Goal: Task Accomplishment & Management: Manage account settings

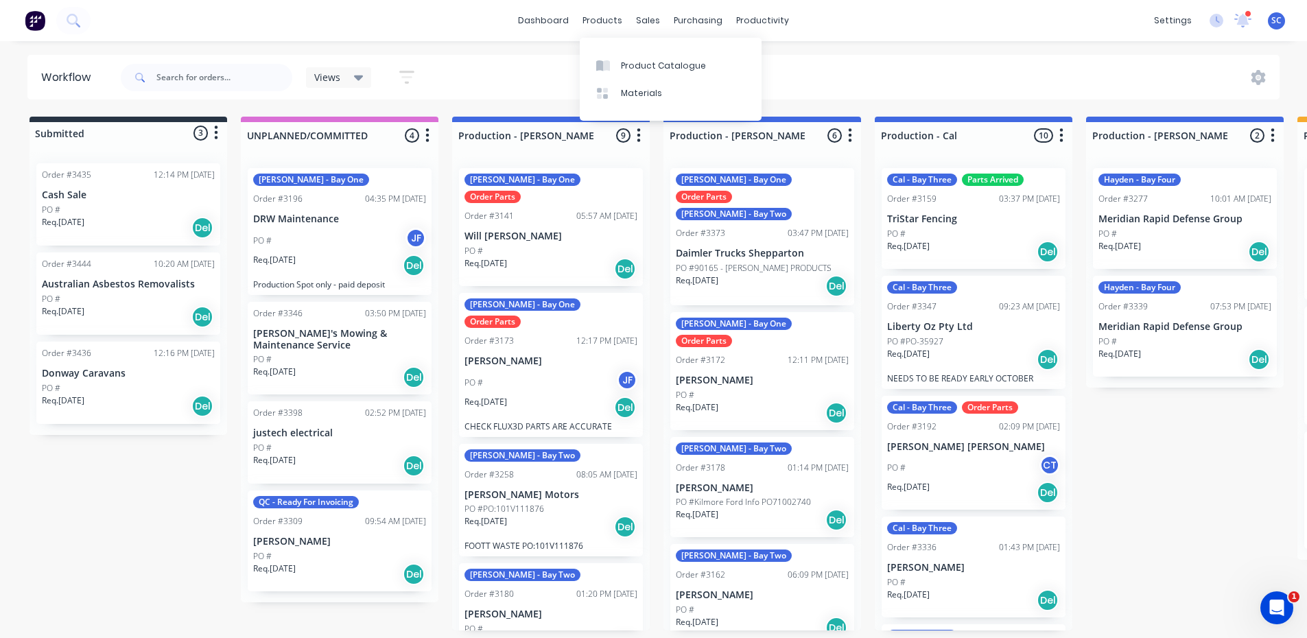
click at [827, 75] on div "Views Save new view None (Default) edit Production edit Production View edit Se…" at bounding box center [699, 77] width 1162 height 41
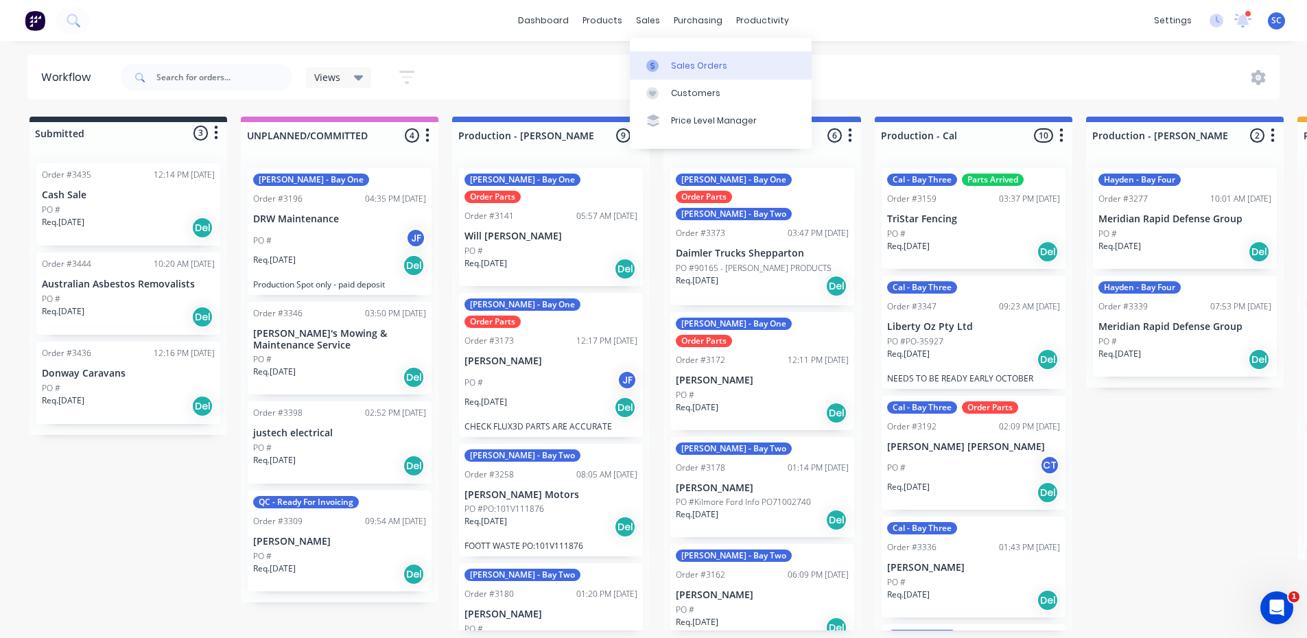
click at [652, 73] on link "Sales Orders" at bounding box center [721, 64] width 182 height 27
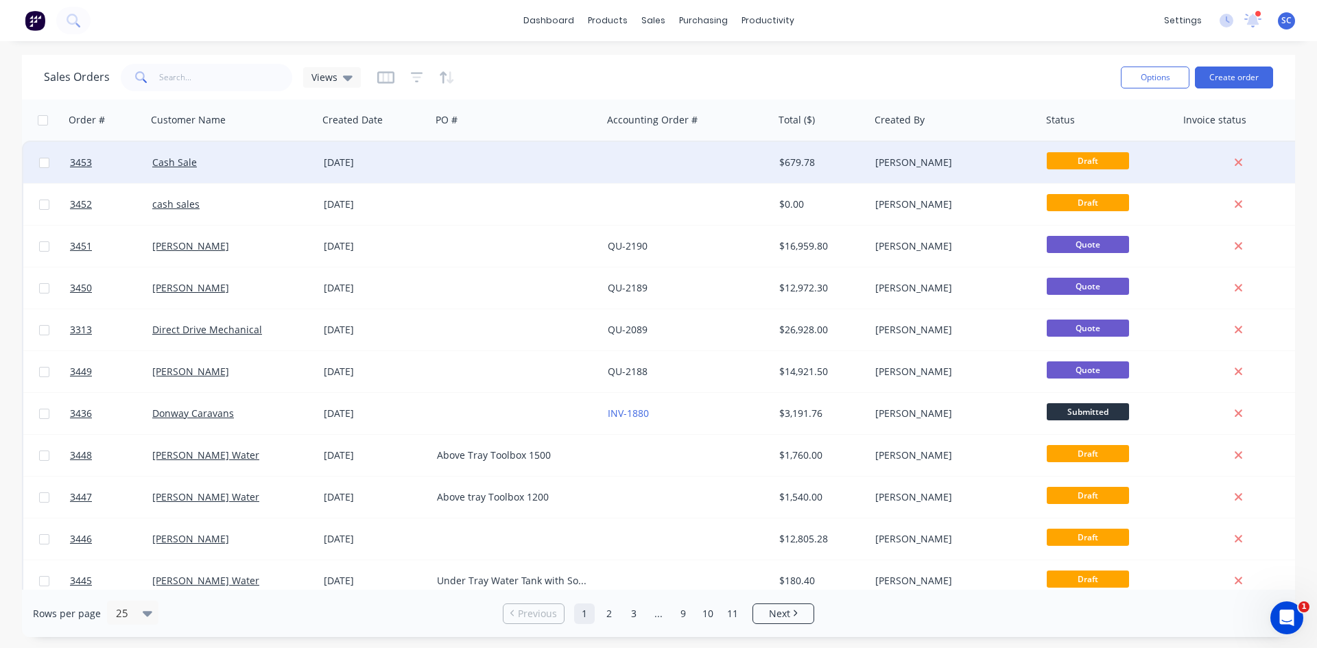
click at [468, 158] on div at bounding box center [518, 162] width 172 height 41
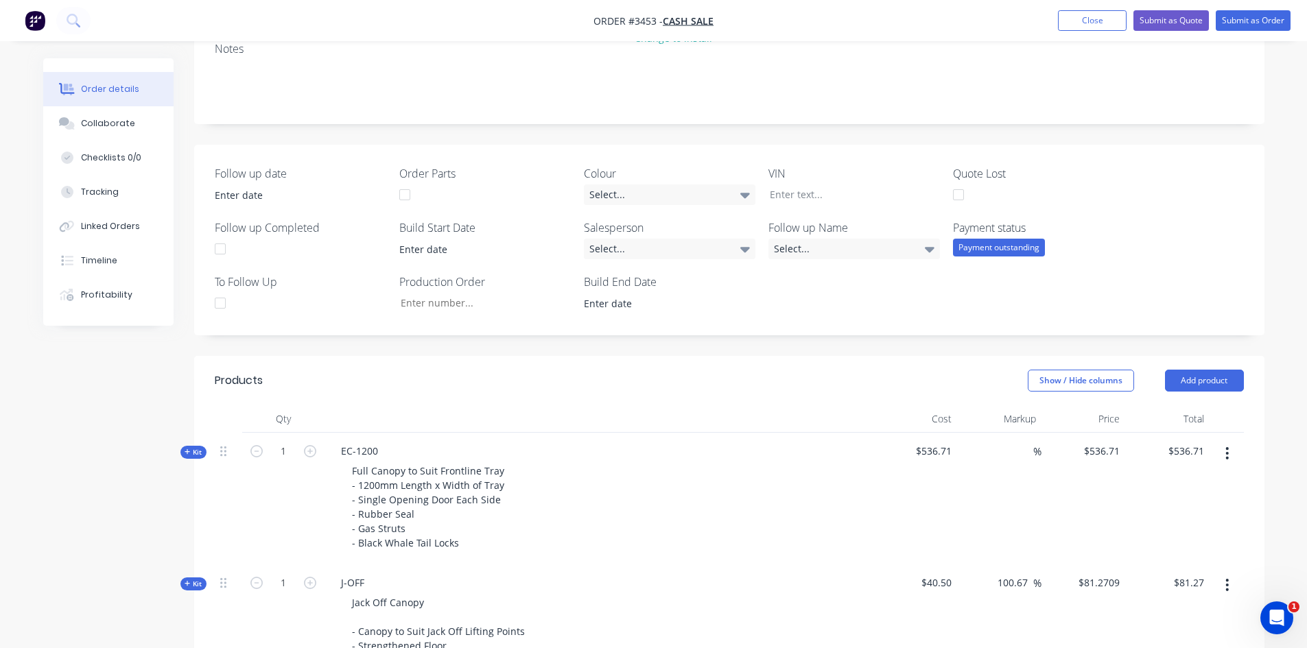
scroll to position [65, 0]
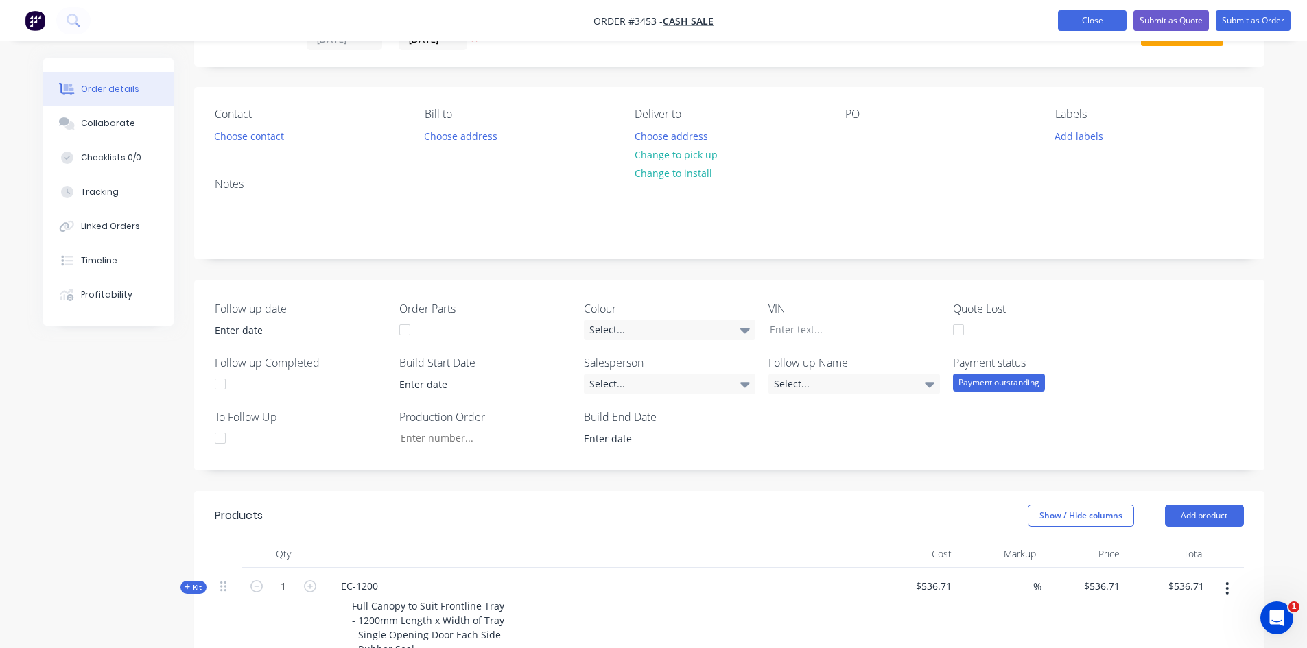
click at [1115, 21] on button "Close" at bounding box center [1092, 20] width 69 height 21
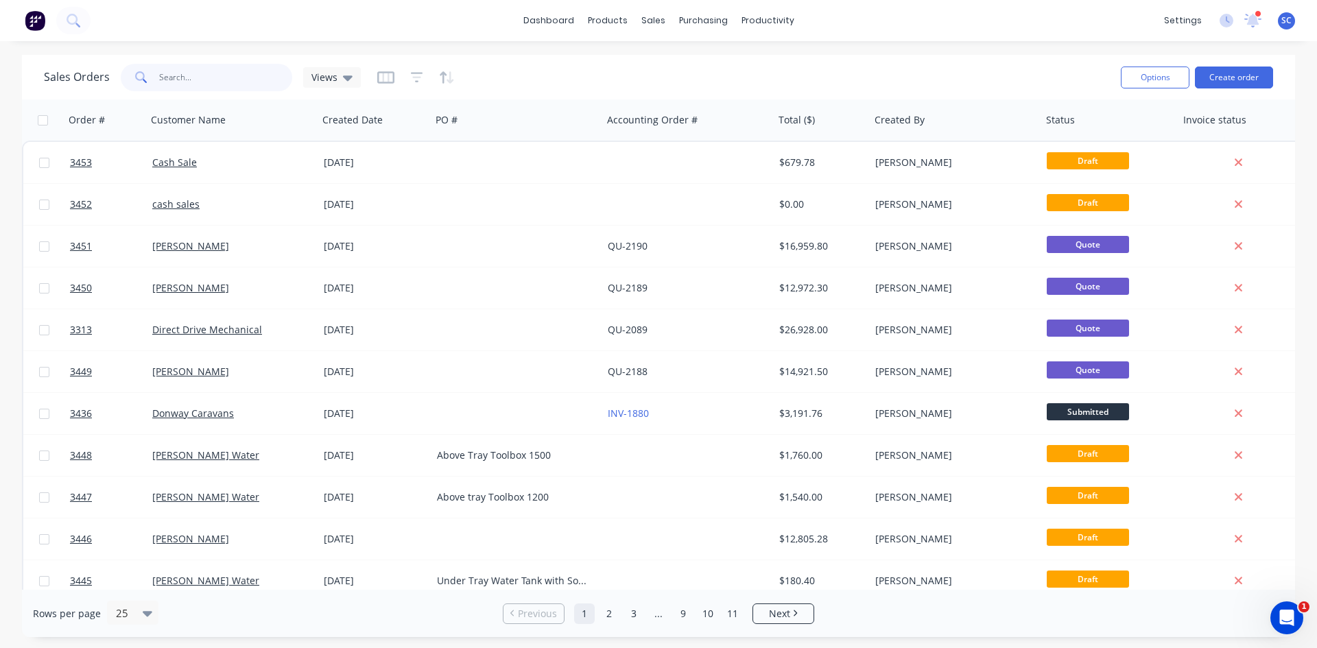
click at [186, 78] on input "text" at bounding box center [226, 77] width 134 height 27
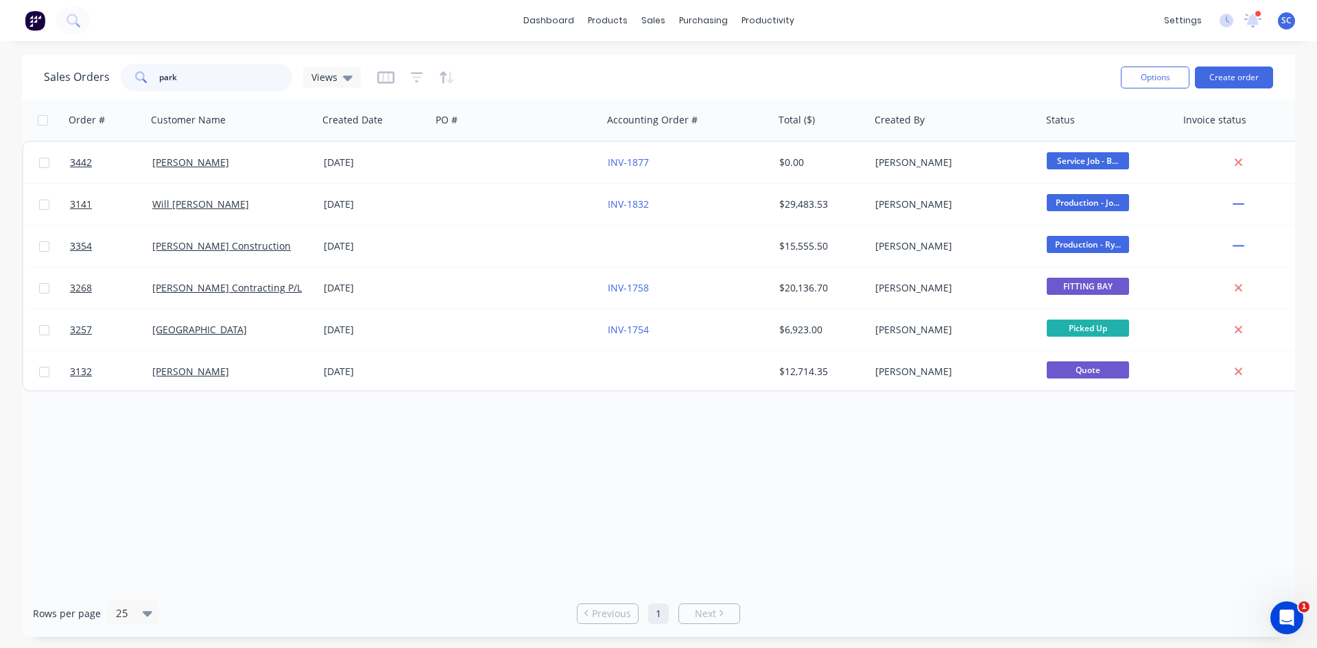
drag, startPoint x: 185, startPoint y: 78, endPoint x: 59, endPoint y: 82, distance: 126.3
click at [59, 82] on div "Sales Orders park Views" at bounding box center [202, 77] width 317 height 27
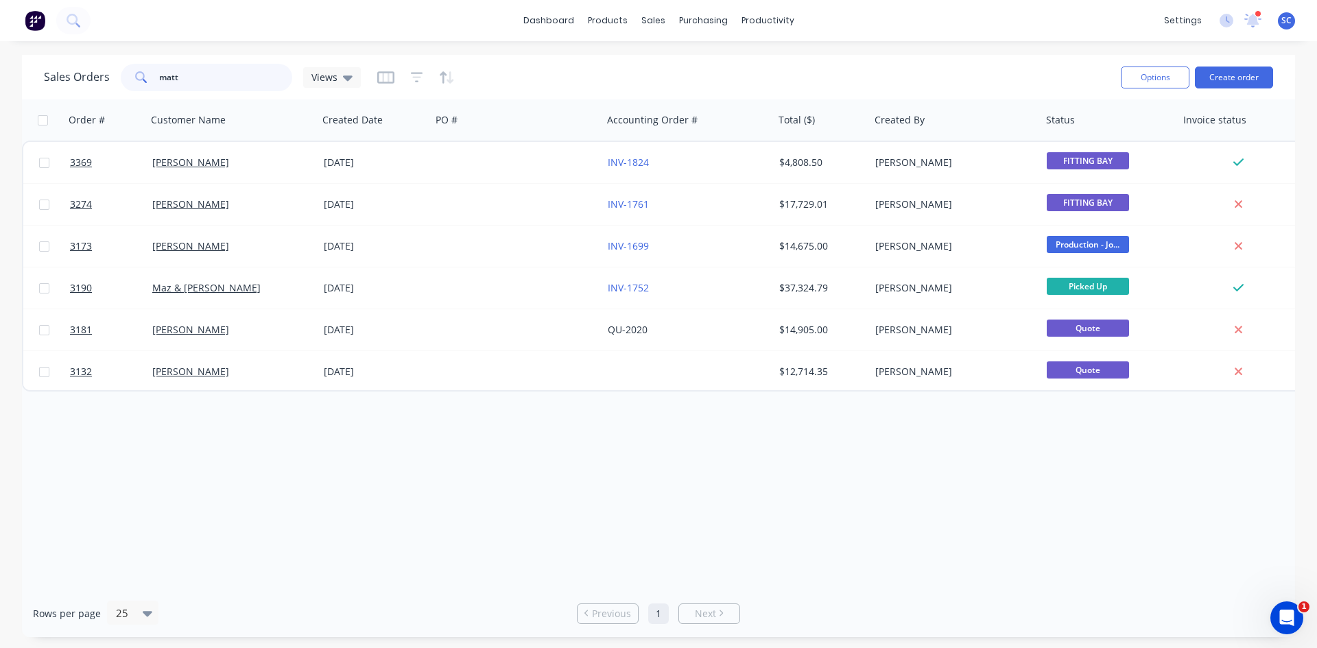
type input "[PERSON_NAME]"
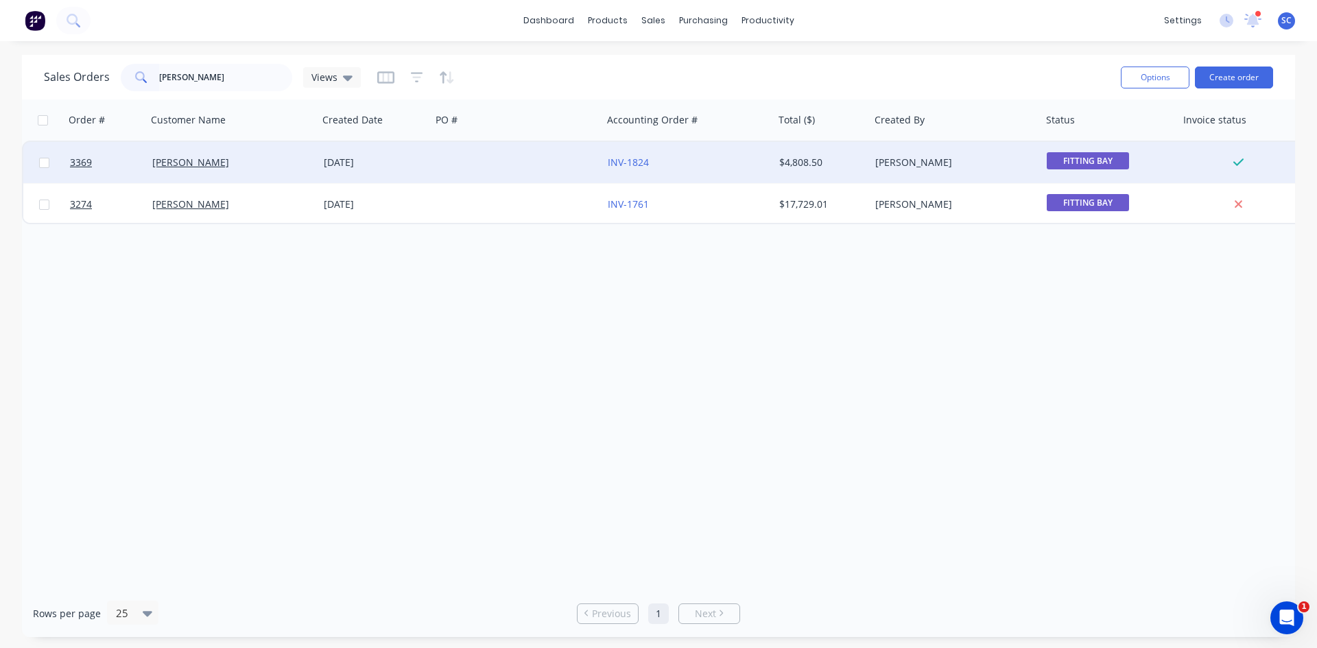
click at [757, 157] on div "INV-1824" at bounding box center [684, 163] width 152 height 14
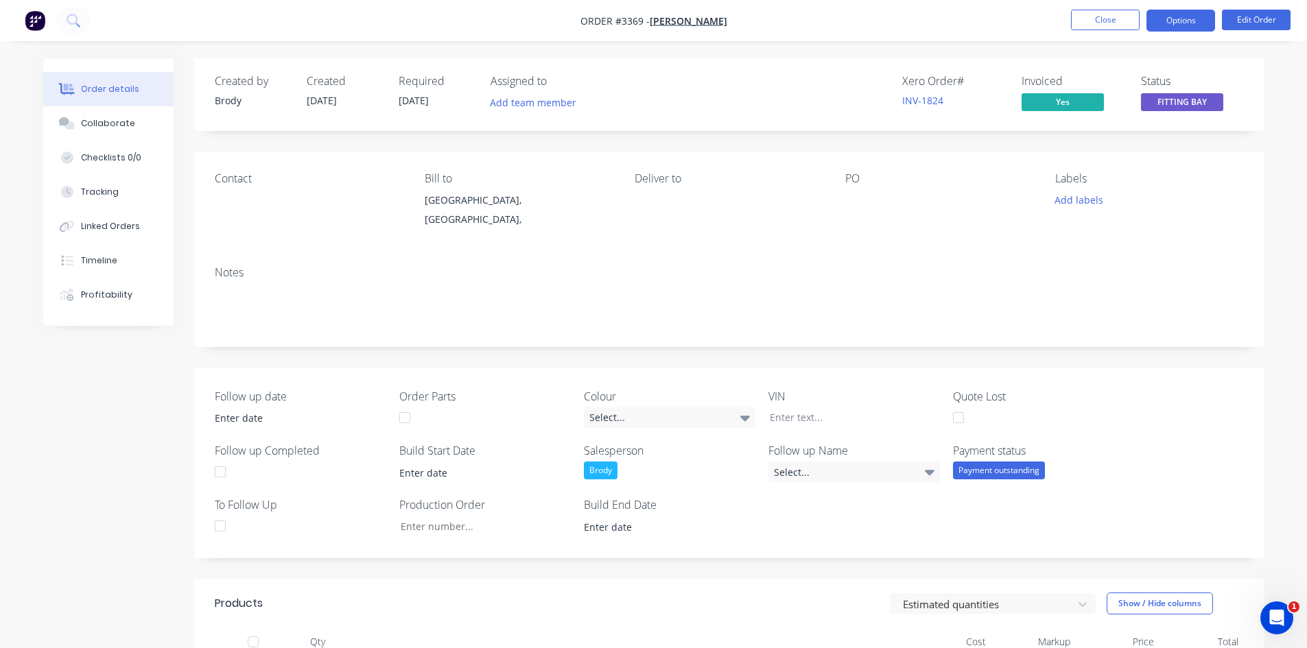
click at [1177, 23] on button "Options" at bounding box center [1180, 21] width 69 height 22
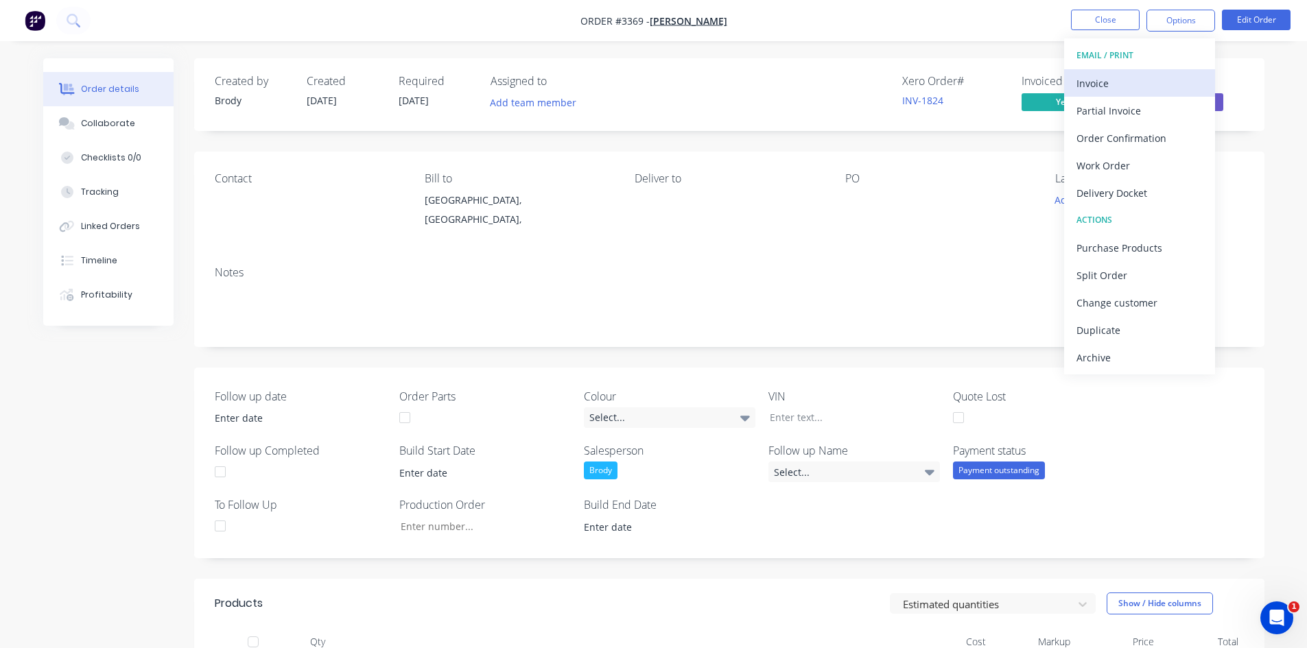
click at [1095, 83] on div "Invoice" at bounding box center [1140, 83] width 126 height 20
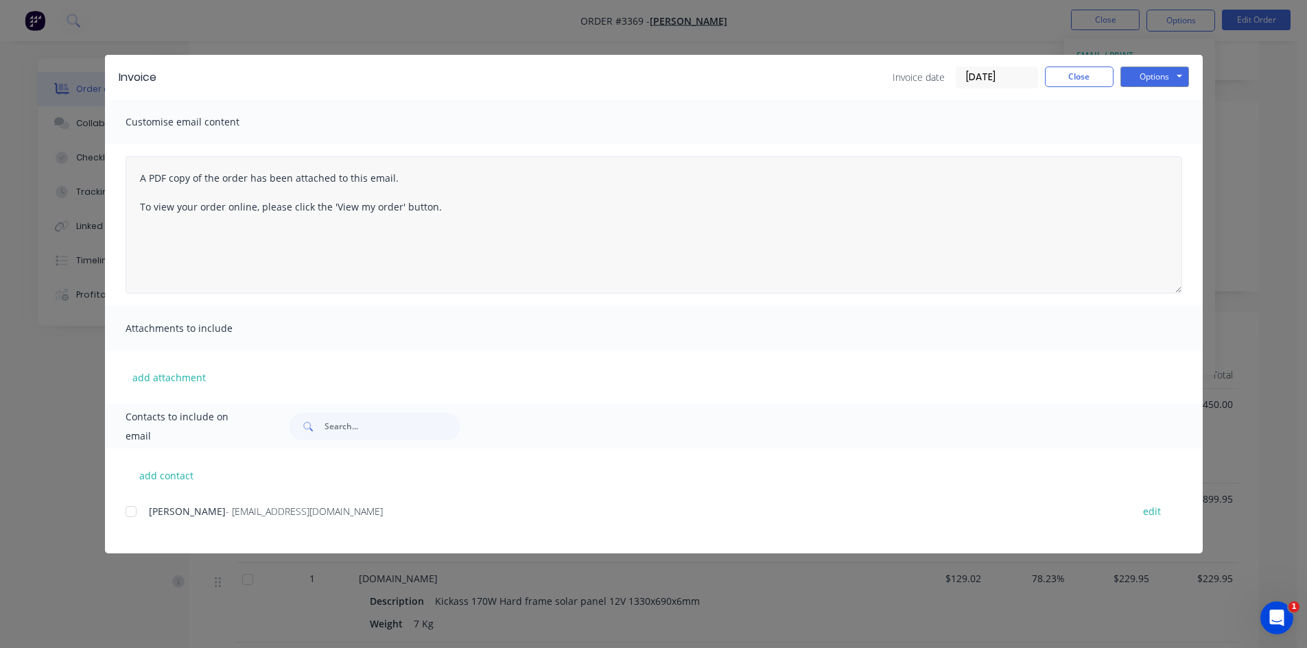
scroll to position [274, 0]
click at [1072, 85] on button "Close" at bounding box center [1079, 77] width 69 height 21
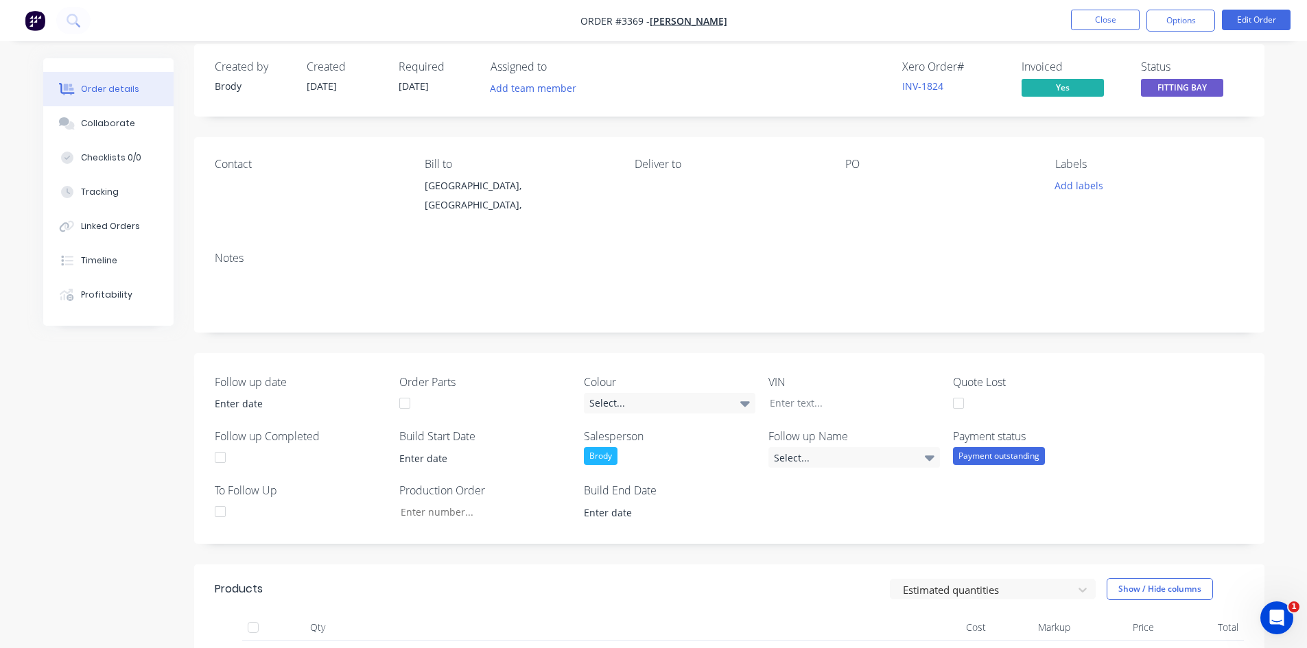
scroll to position [0, 0]
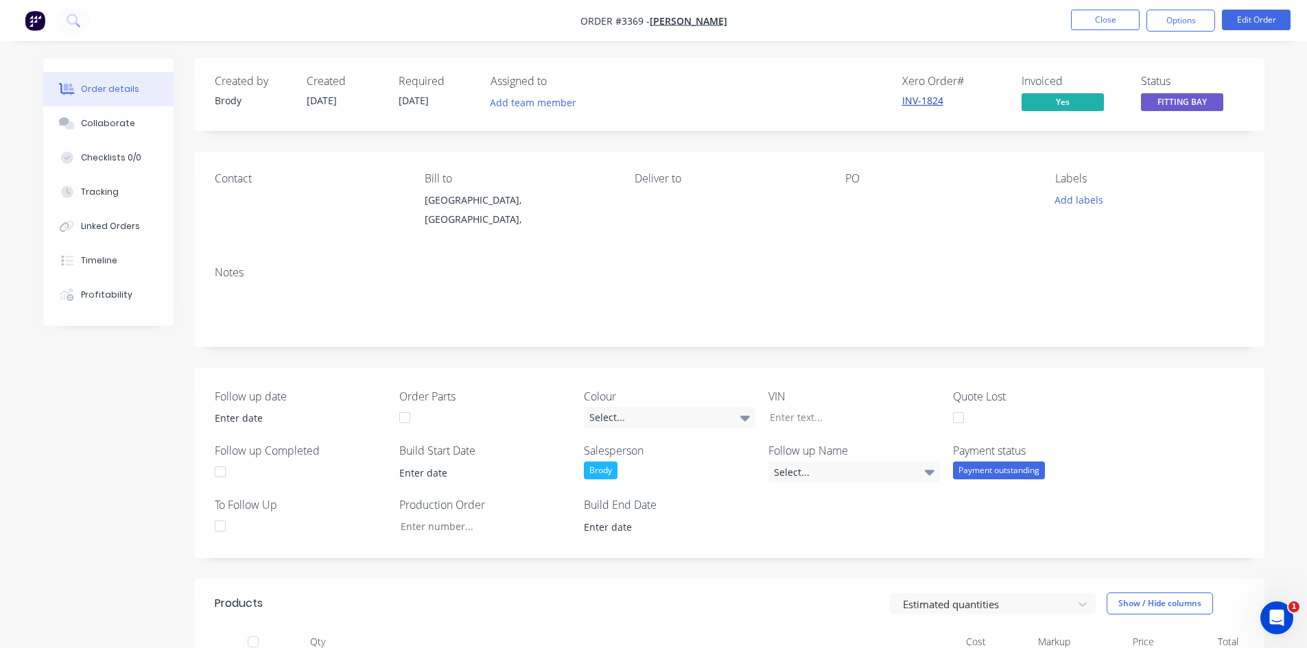
click at [922, 101] on link "INV-1824" at bounding box center [922, 100] width 41 height 13
click at [1191, 19] on button "Options" at bounding box center [1180, 21] width 69 height 22
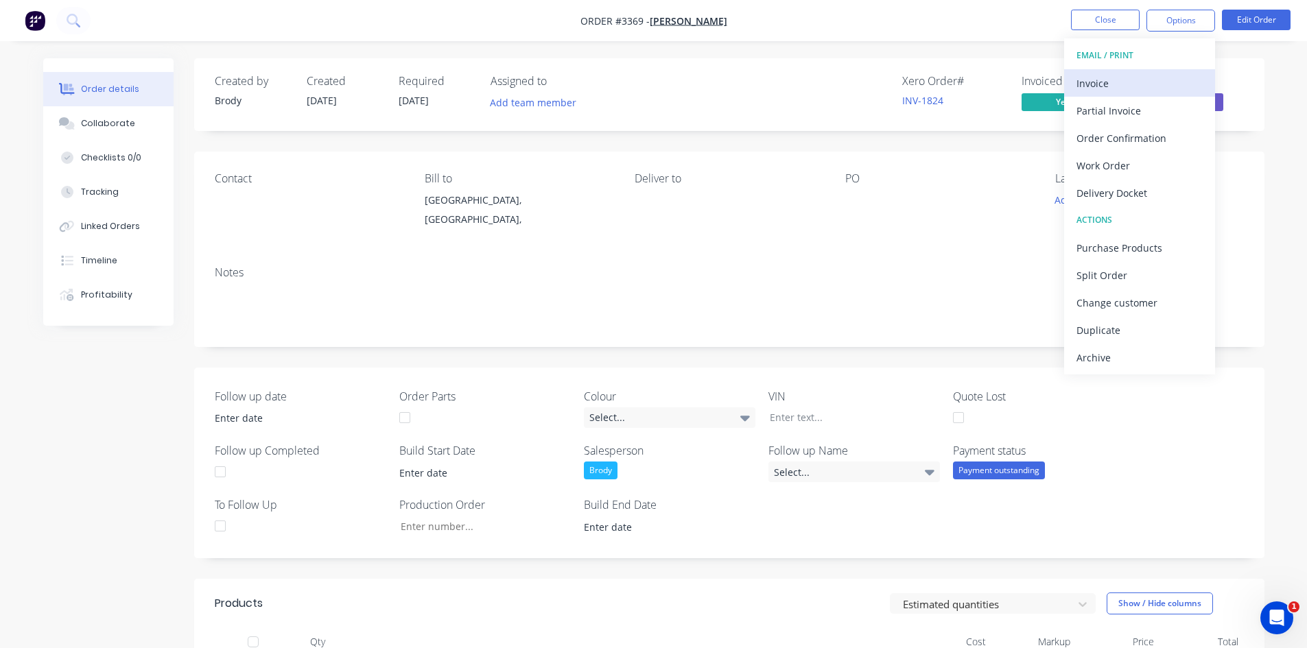
click at [1100, 86] on div "Invoice" at bounding box center [1140, 83] width 126 height 20
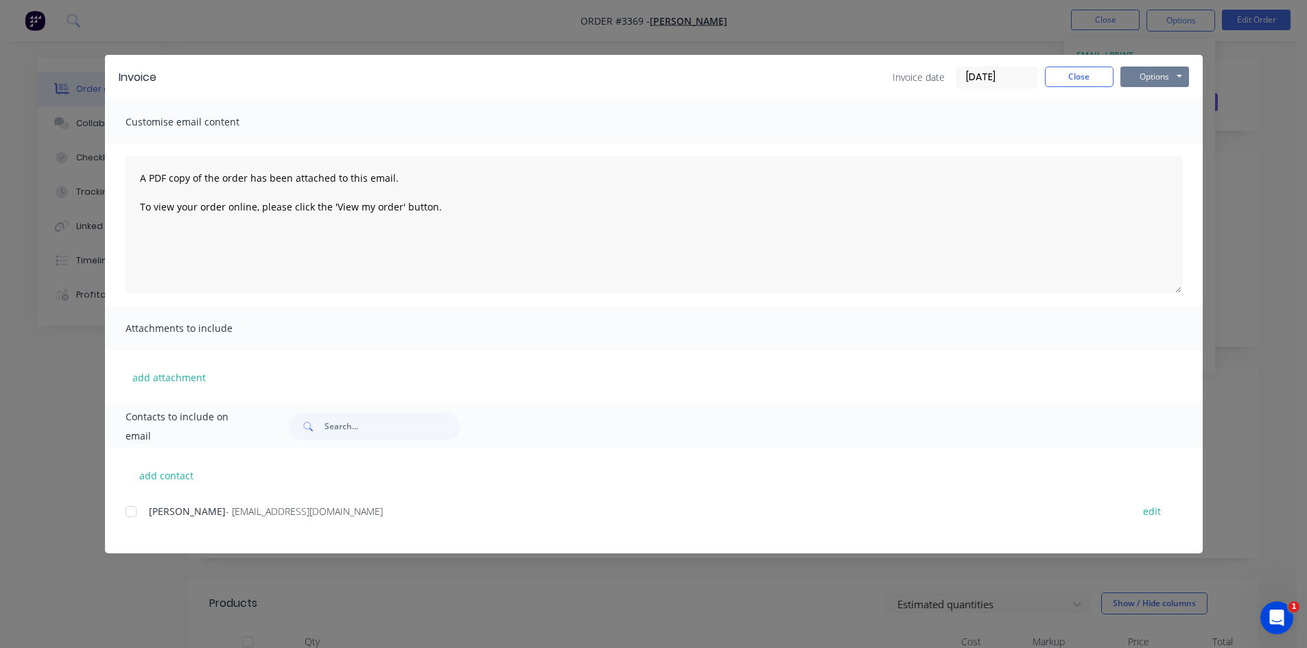
click at [1155, 81] on button "Options" at bounding box center [1154, 77] width 69 height 21
click at [1164, 108] on button "Preview" at bounding box center [1164, 101] width 88 height 23
click at [128, 513] on div at bounding box center [130, 511] width 27 height 27
click at [1135, 70] on button "Options" at bounding box center [1154, 77] width 69 height 21
click at [1131, 145] on button "Email" at bounding box center [1164, 146] width 88 height 23
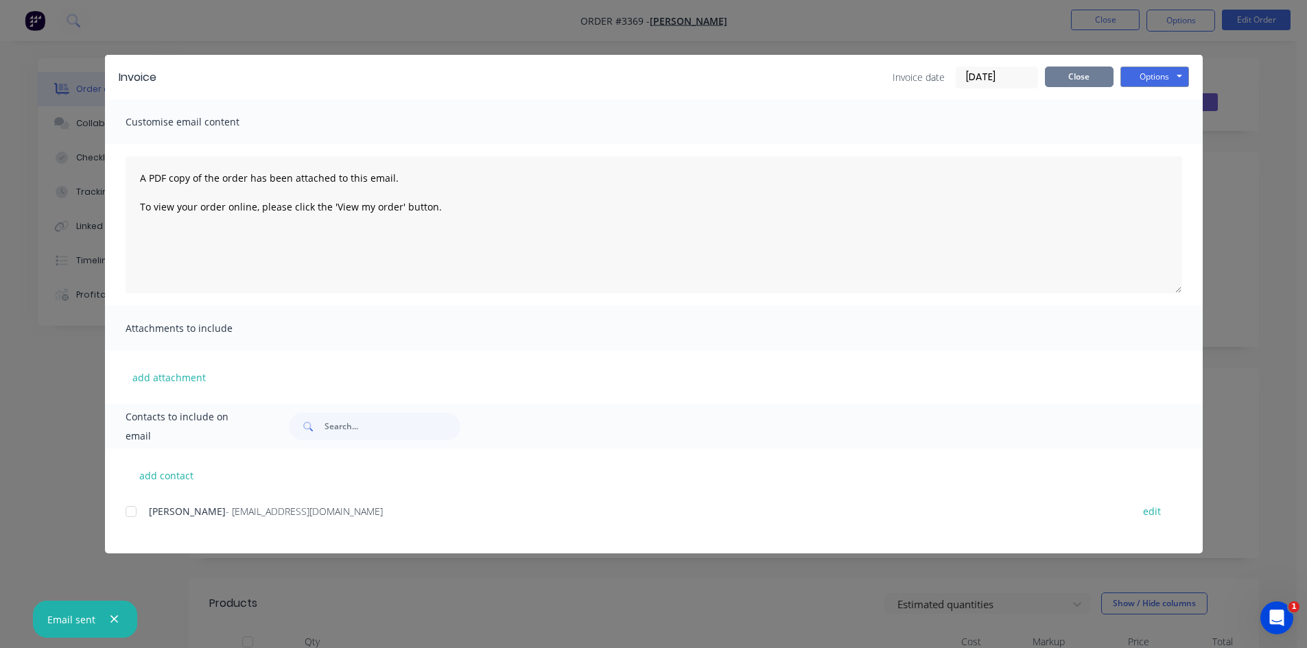
click at [1079, 79] on button "Close" at bounding box center [1079, 77] width 69 height 21
